Goal: Task Accomplishment & Management: Manage account settings

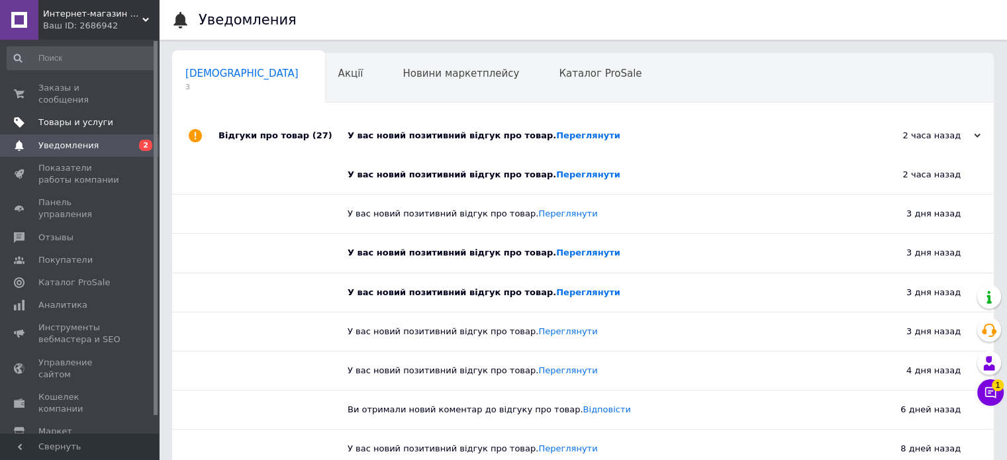
click at [89, 111] on link "Товары и услуги" at bounding box center [81, 122] width 163 height 23
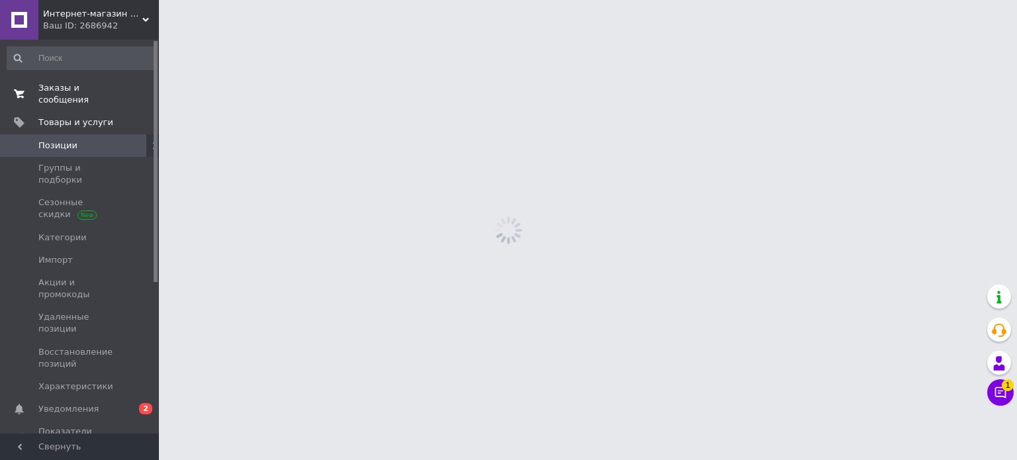
click at [98, 91] on span "Заказы и сообщения" at bounding box center [80, 94] width 84 height 24
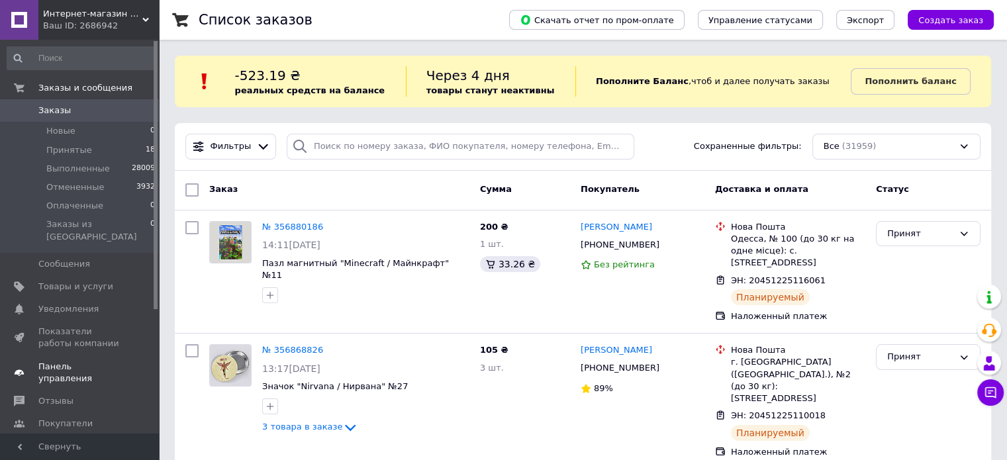
click at [99, 361] on span "Панель управления" at bounding box center [80, 373] width 84 height 24
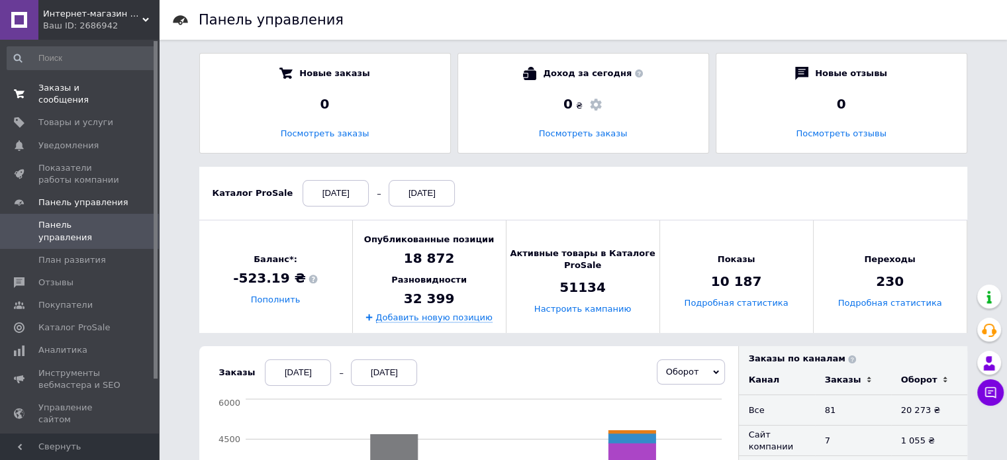
click at [91, 81] on link "Заказы и сообщения 0 0" at bounding box center [81, 94] width 163 height 34
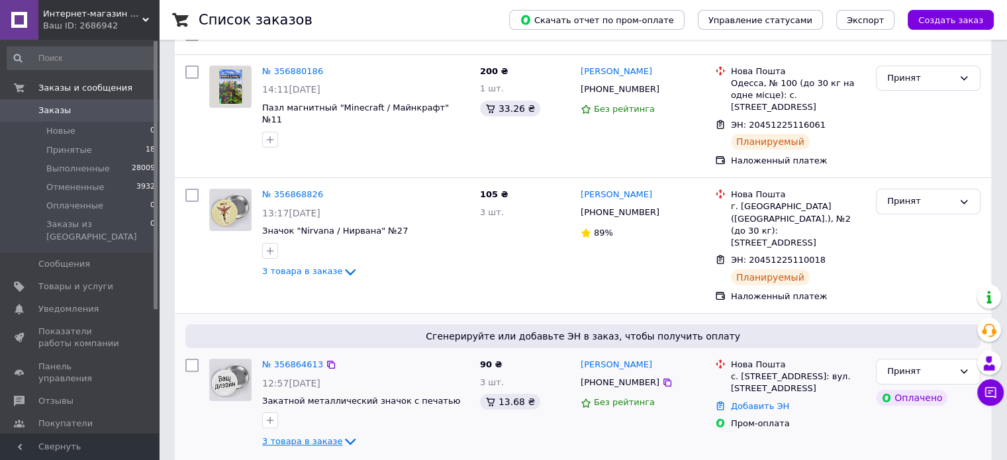
scroll to position [265, 0]
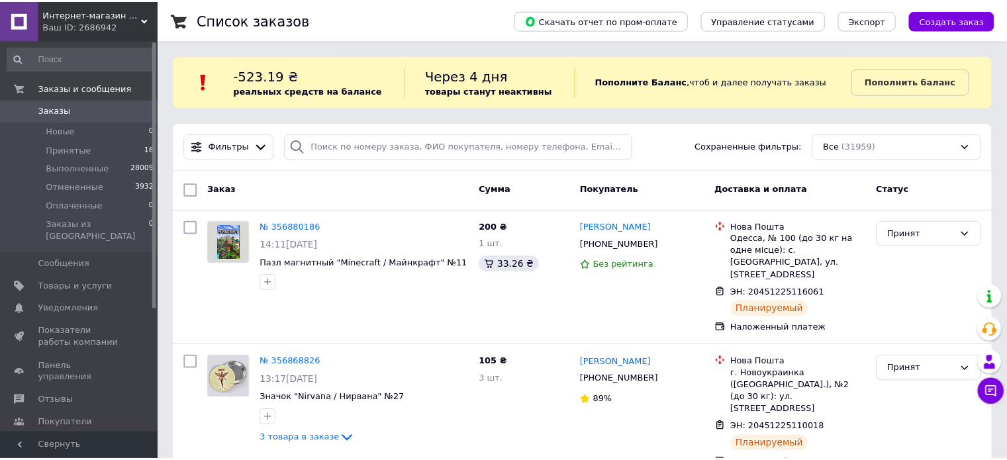
scroll to position [265, 0]
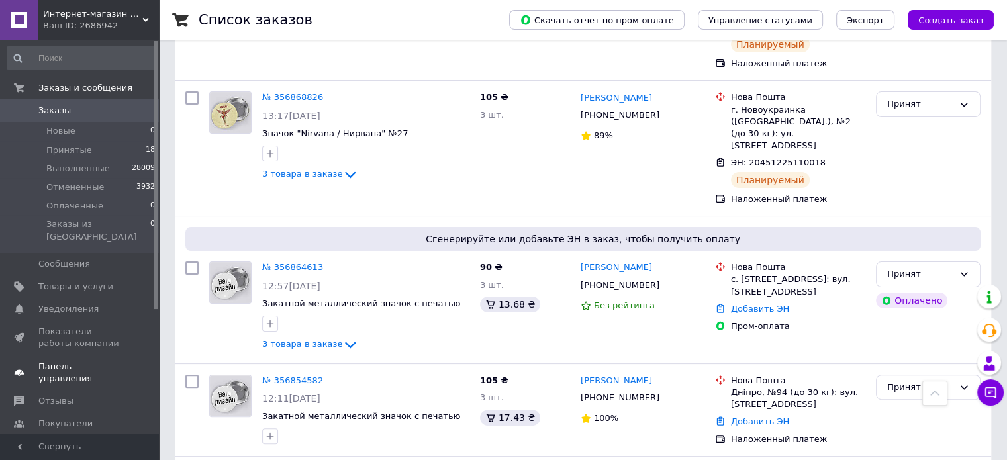
click at [101, 361] on span "Панель управления" at bounding box center [80, 373] width 84 height 24
